Goal: Ask a question

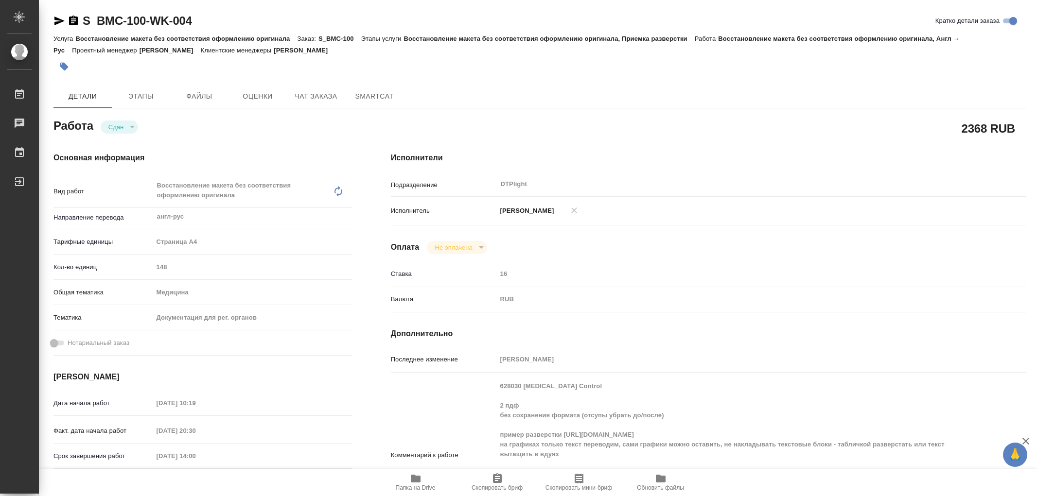
type textarea "x"
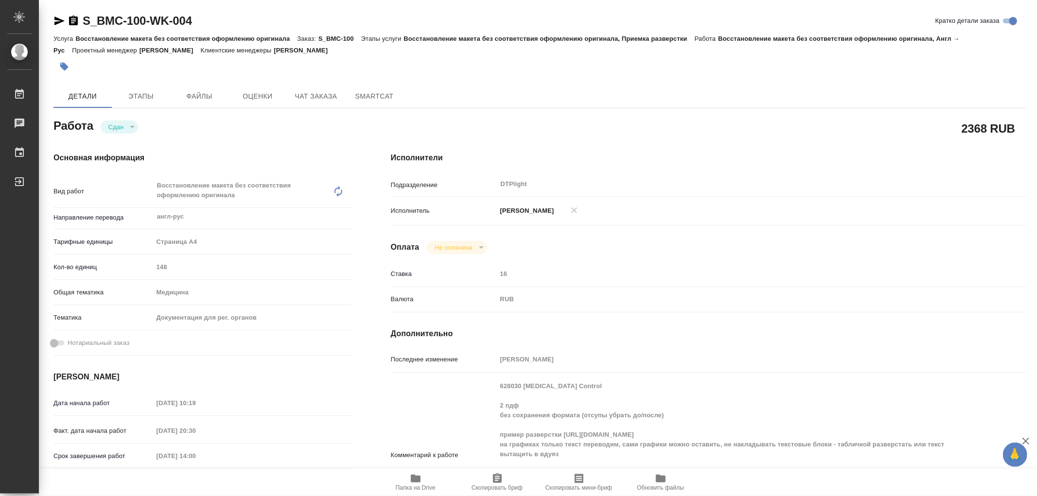
type textarea "x"
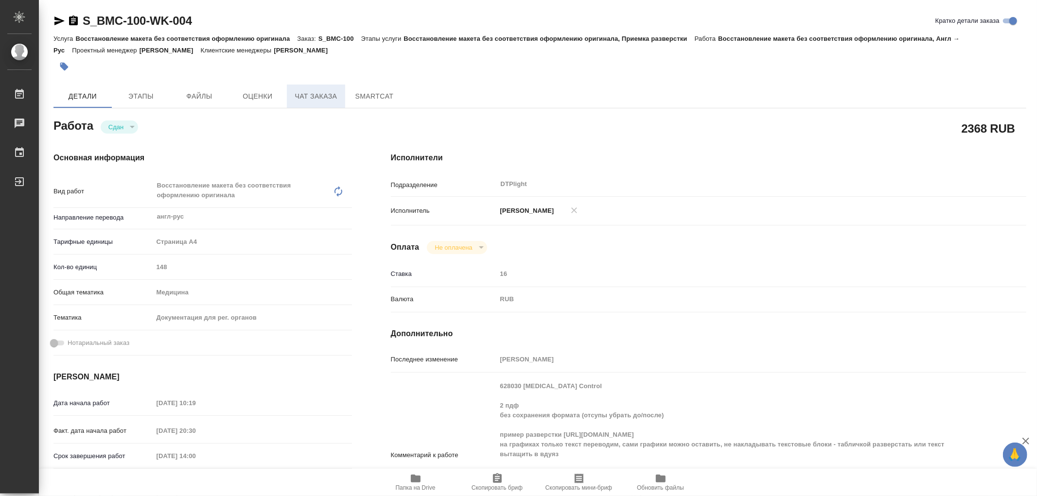
click at [300, 96] on span "Чат заказа" at bounding box center [316, 96] width 47 height 12
